Goal: Information Seeking & Learning: Check status

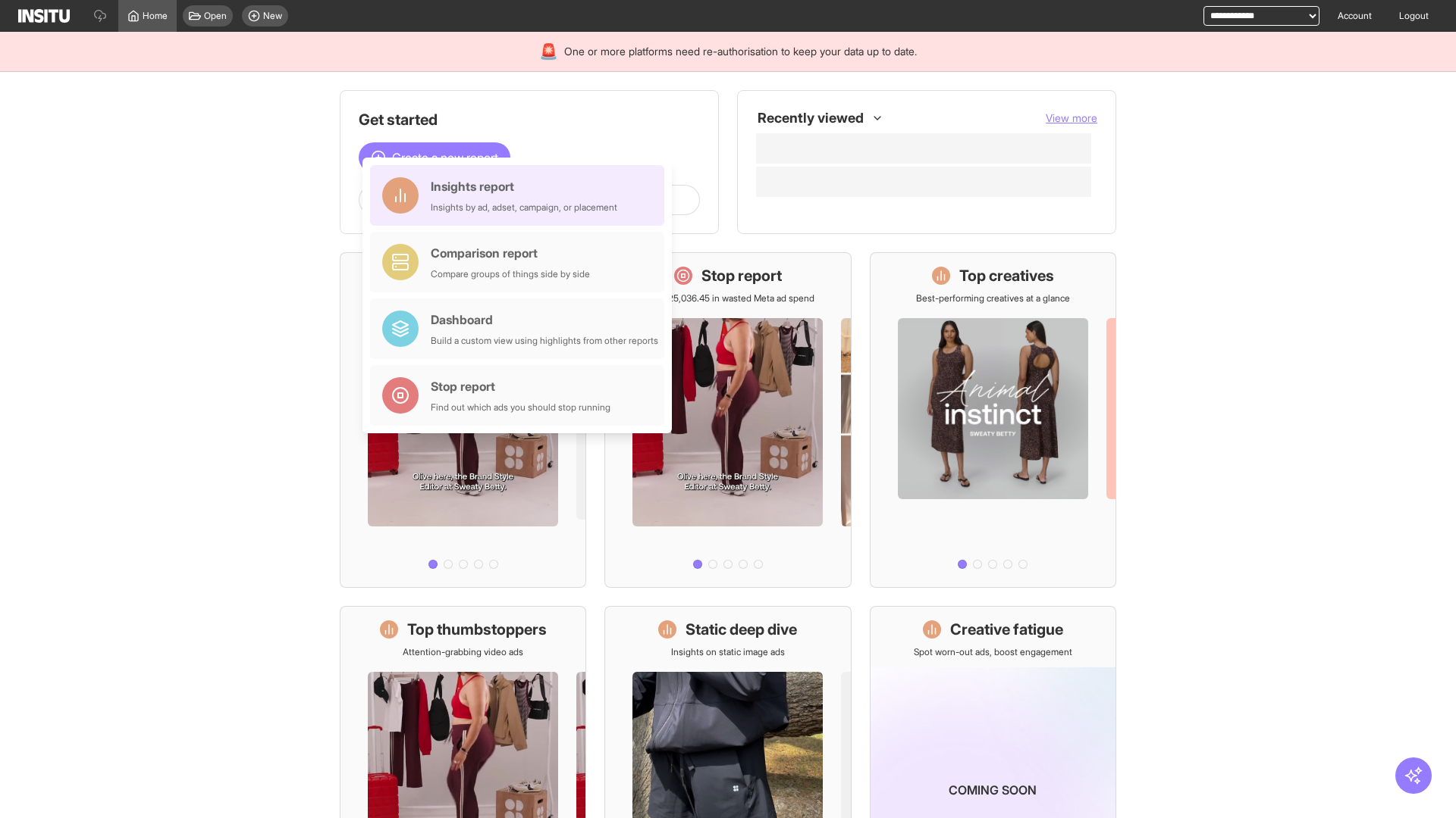
click at [521, 195] on div "Insights report Insights by ad, adset, campaign, or placement" at bounding box center [523, 195] width 186 height 36
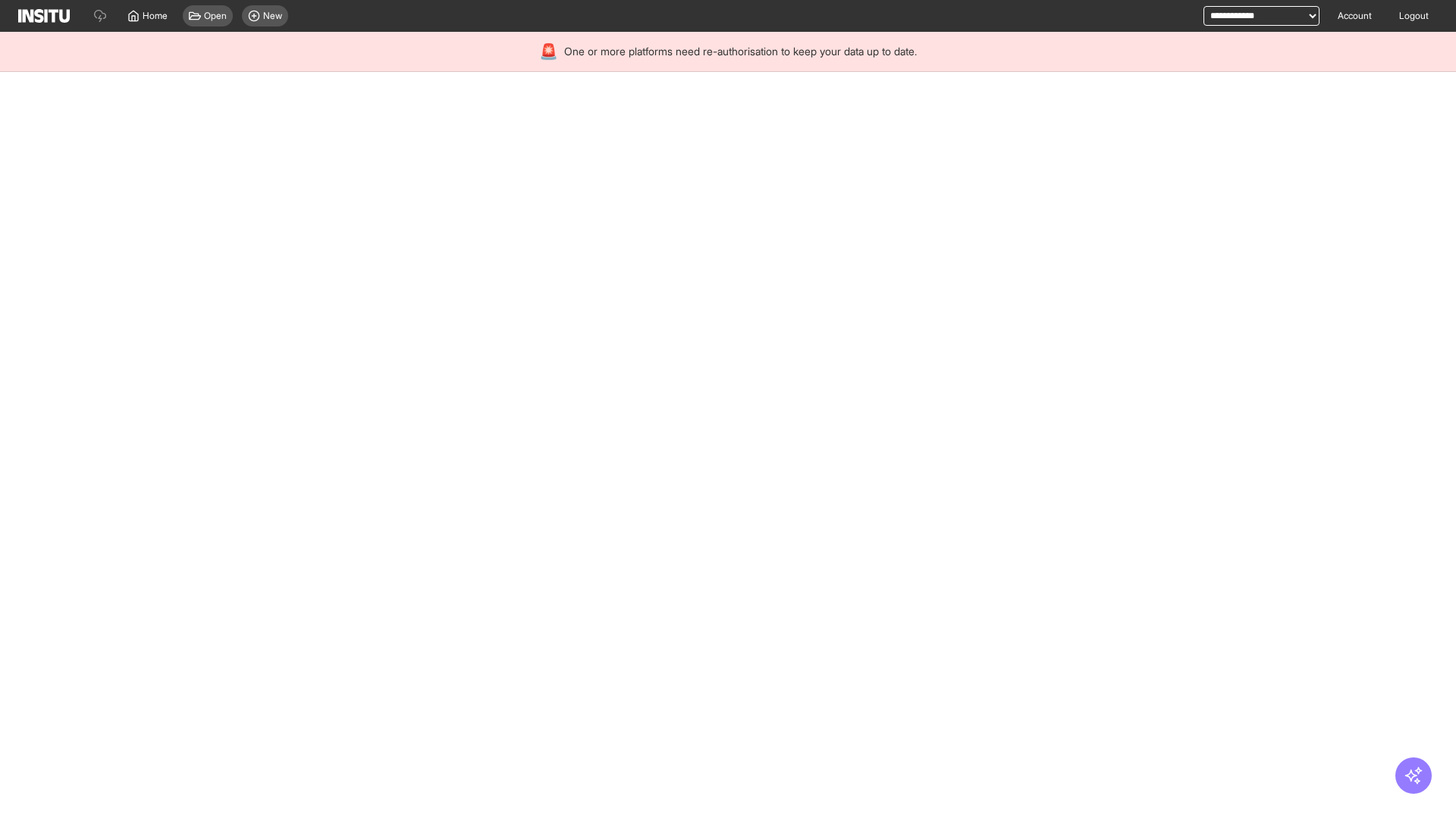
select select "**"
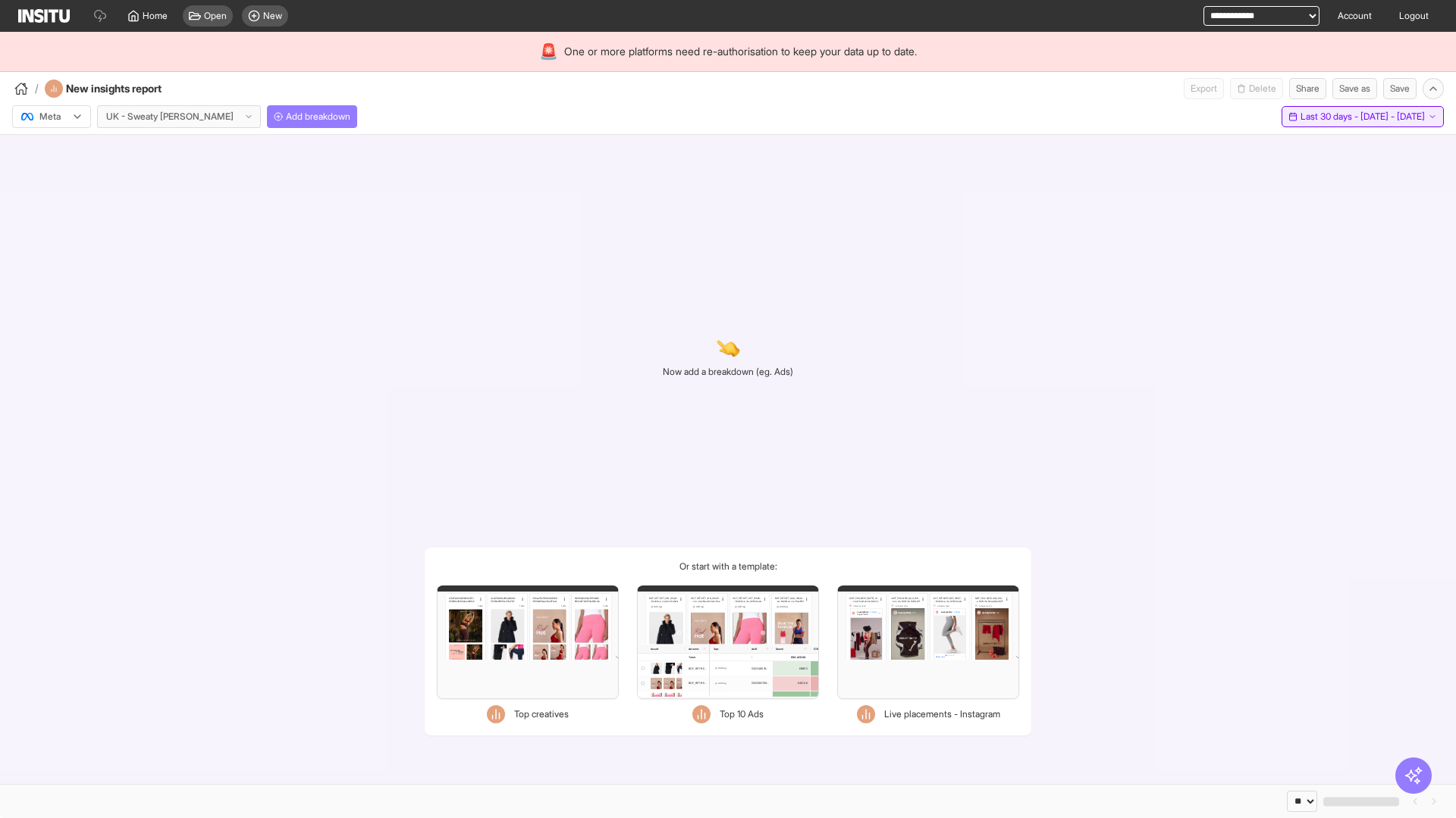
click at [1326, 117] on span "Last 30 days - [DATE] - [DATE]" at bounding box center [1362, 116] width 124 height 12
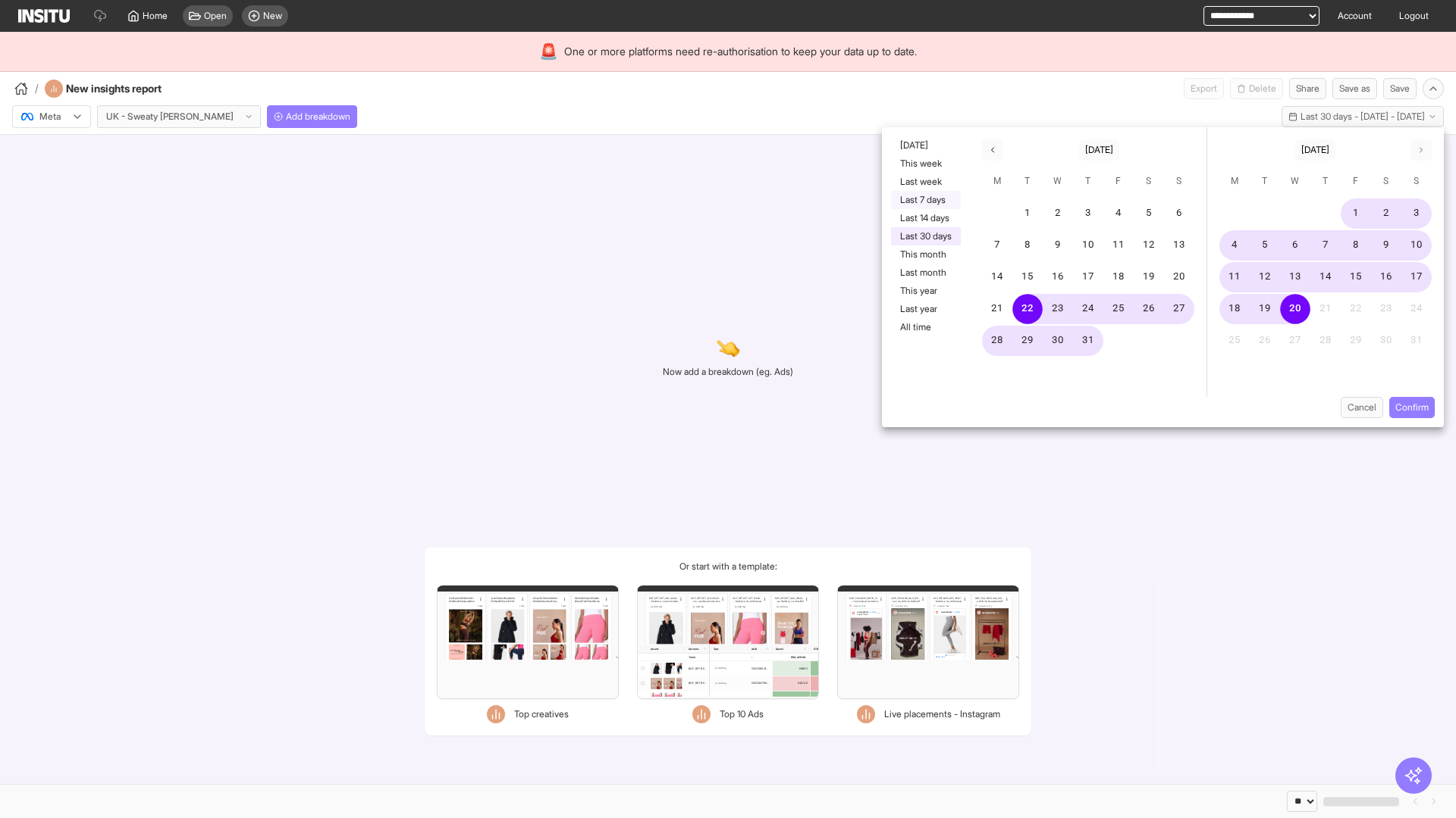
click at [925, 200] on button "Last 7 days" at bounding box center [926, 200] width 70 height 18
